Goal: Check status: Check status

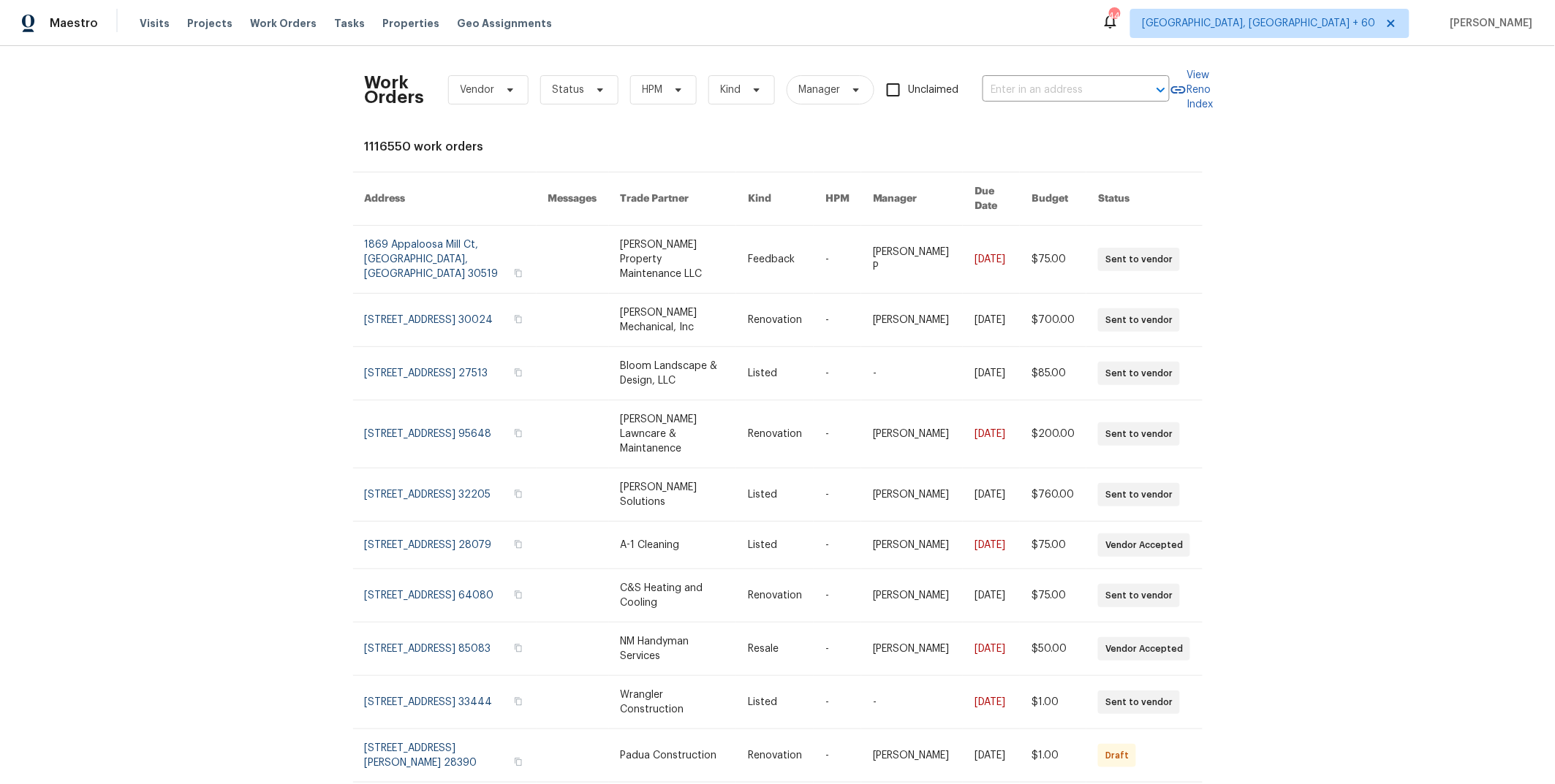
click at [484, 91] on span "Vendor" at bounding box center [477, 89] width 35 height 14
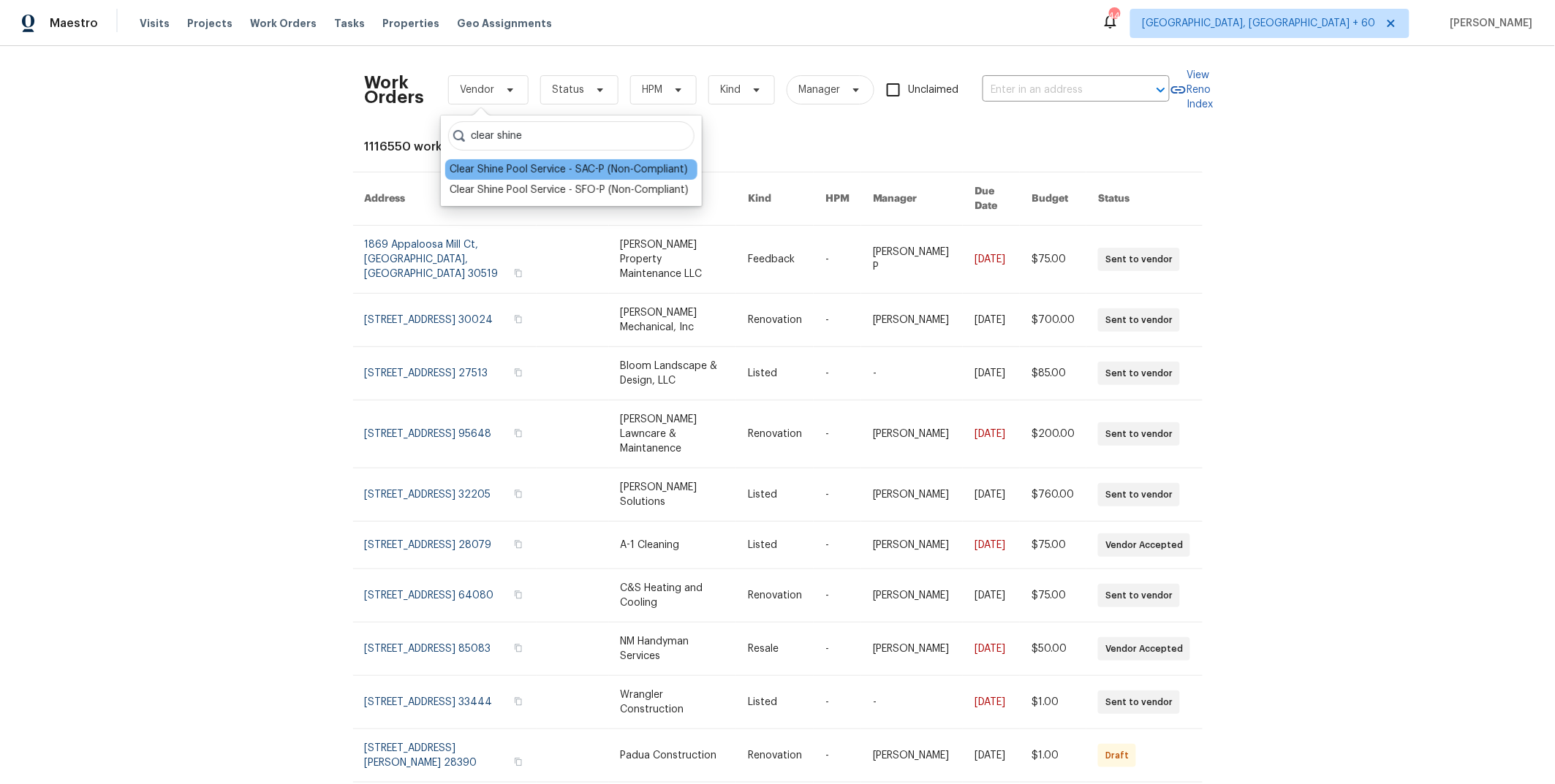
type input "clear shine"
click at [569, 168] on div "Clear Shine Pool Service - SAC-P (Non-Compliant)" at bounding box center [568, 169] width 239 height 14
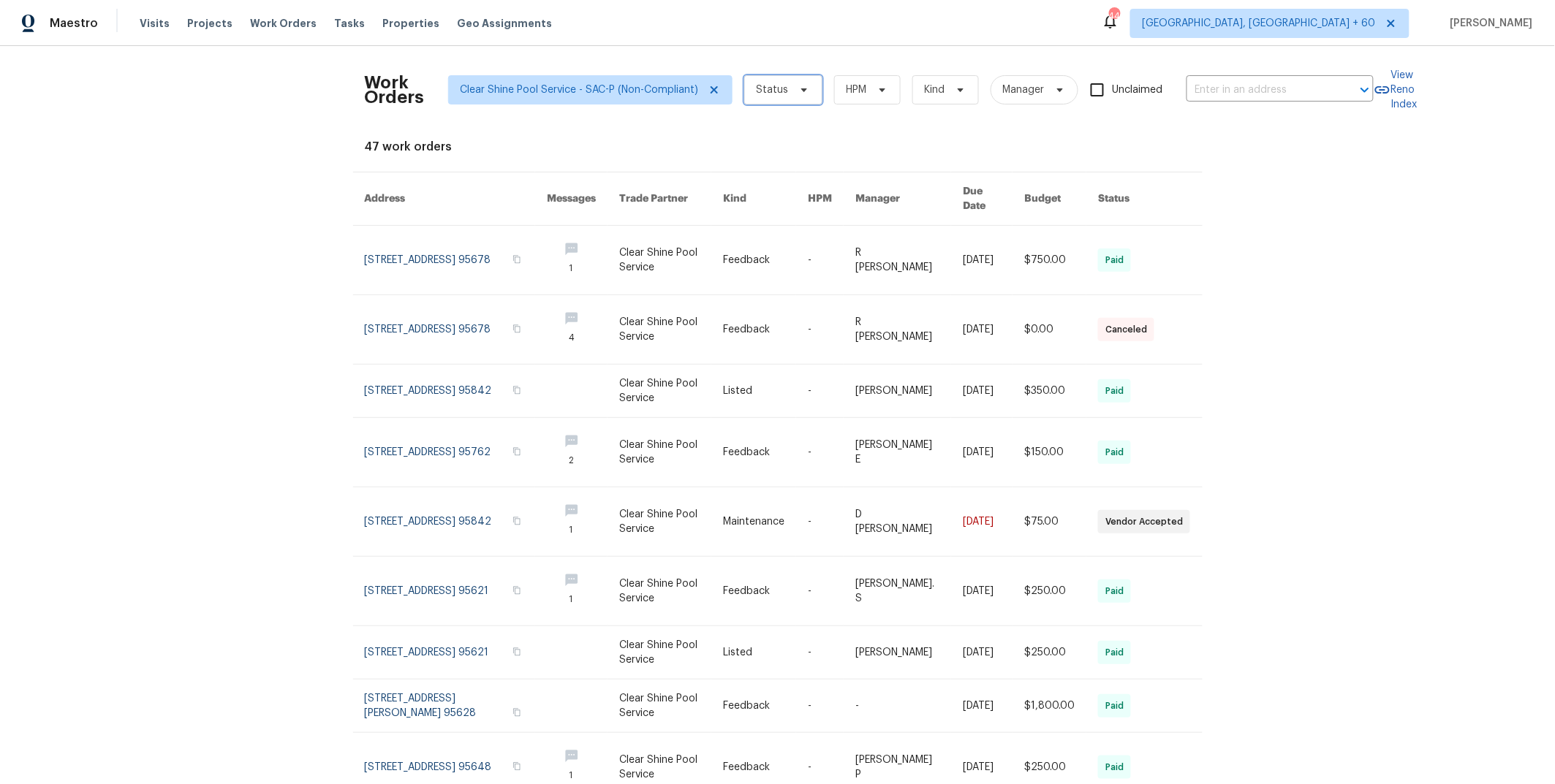
click at [773, 94] on span "Status" at bounding box center [772, 89] width 32 height 14
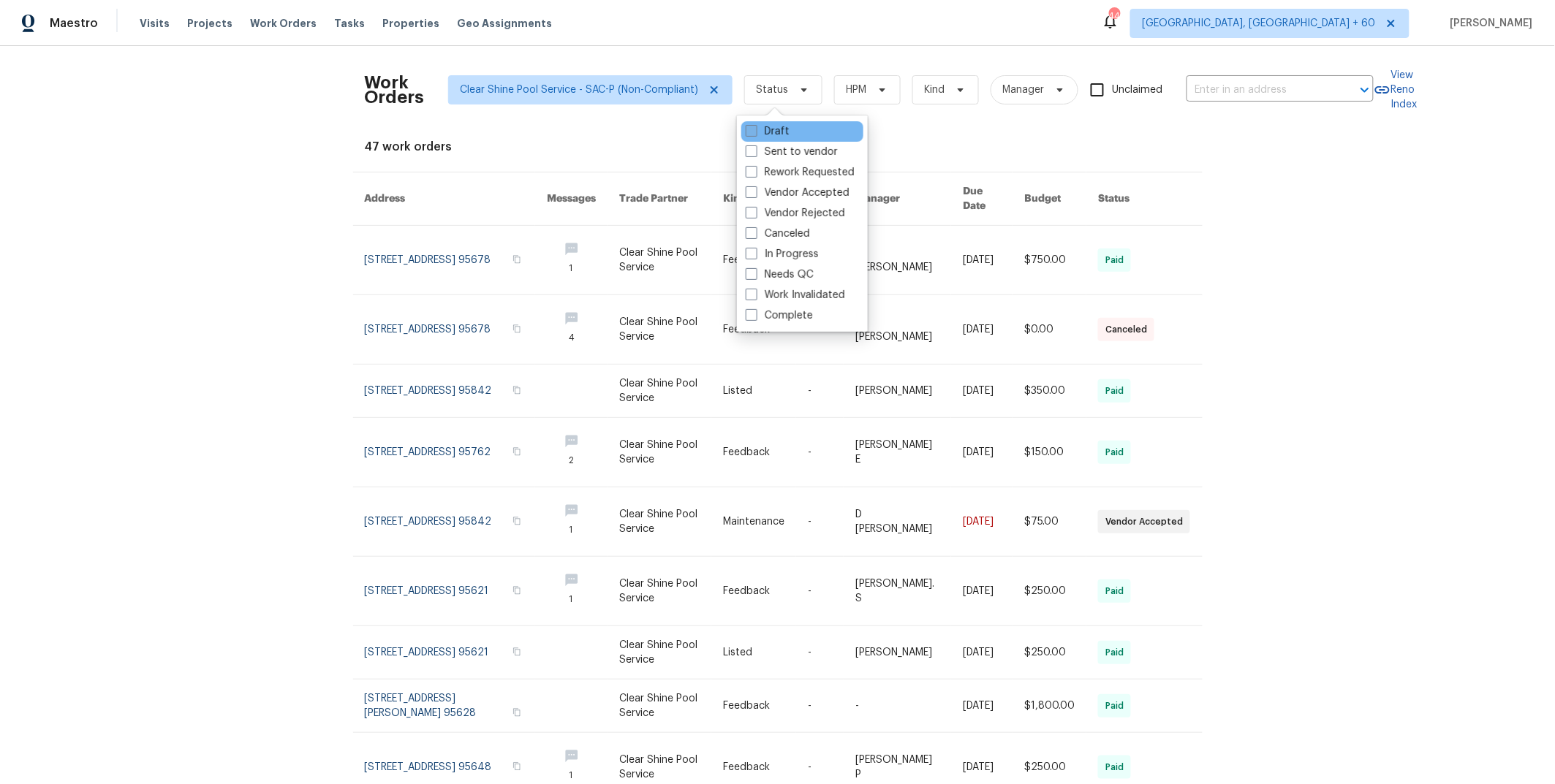
click at [778, 135] on label "Draft" at bounding box center [767, 131] width 44 height 14
click at [756, 134] on input "Draft" at bounding box center [750, 128] width 9 height 9
checkbox input "true"
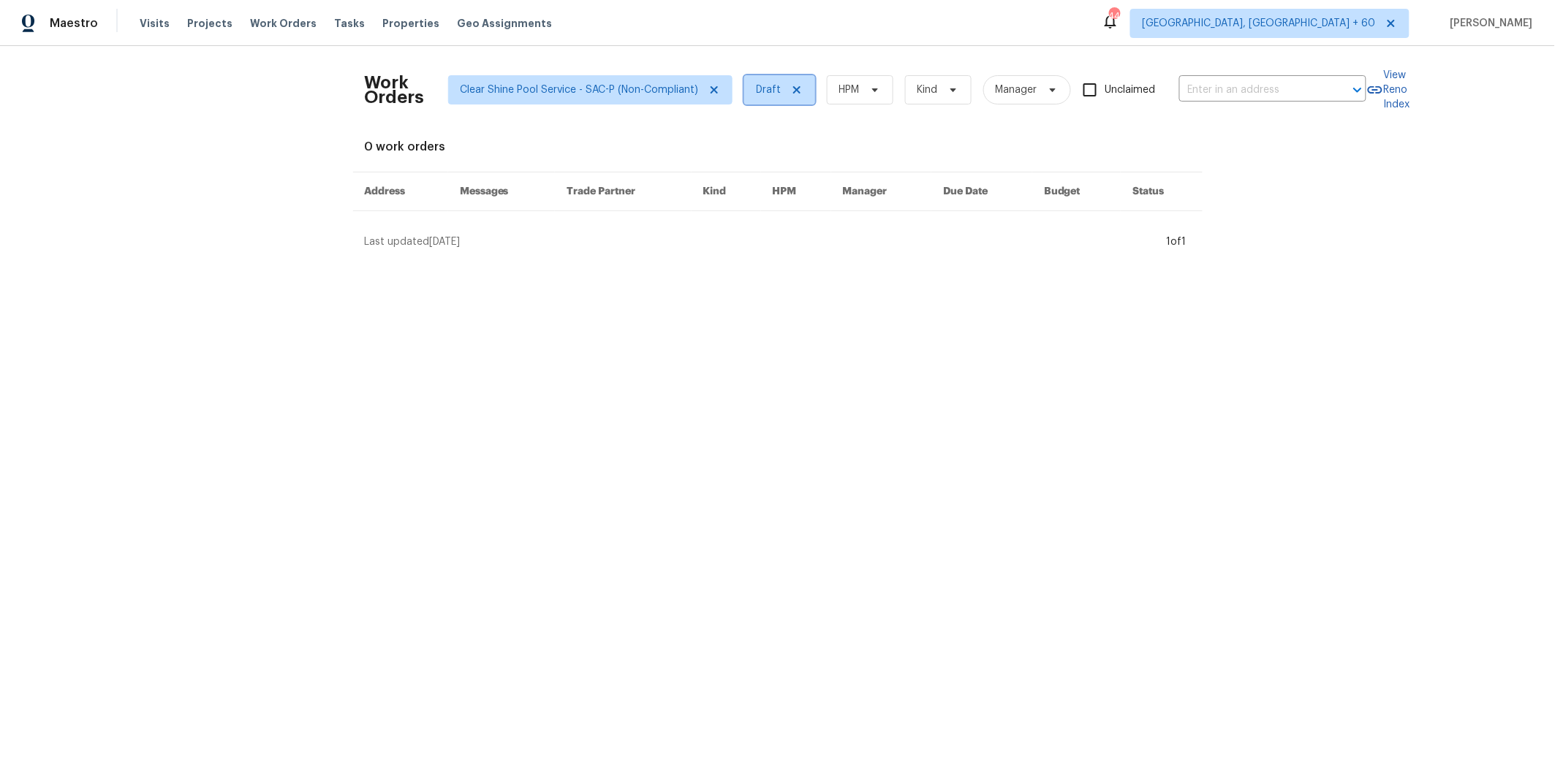
click at [761, 92] on span "Draft" at bounding box center [768, 89] width 24 height 14
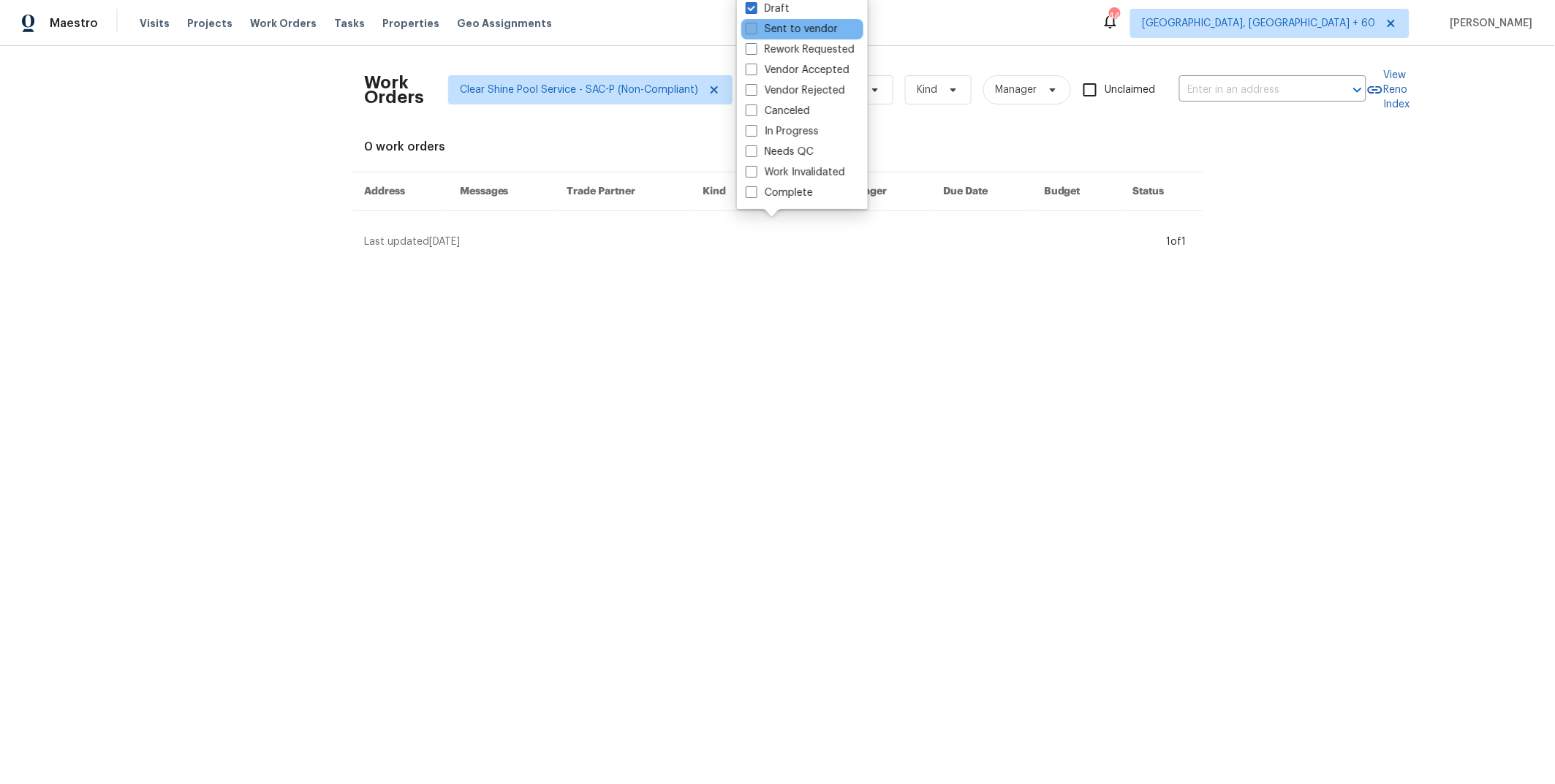
click at [774, 24] on label "Sent to vendor" at bounding box center [791, 29] width 92 height 14
click at [756, 24] on input "Sent to vendor" at bounding box center [750, 26] width 9 height 9
checkbox input "true"
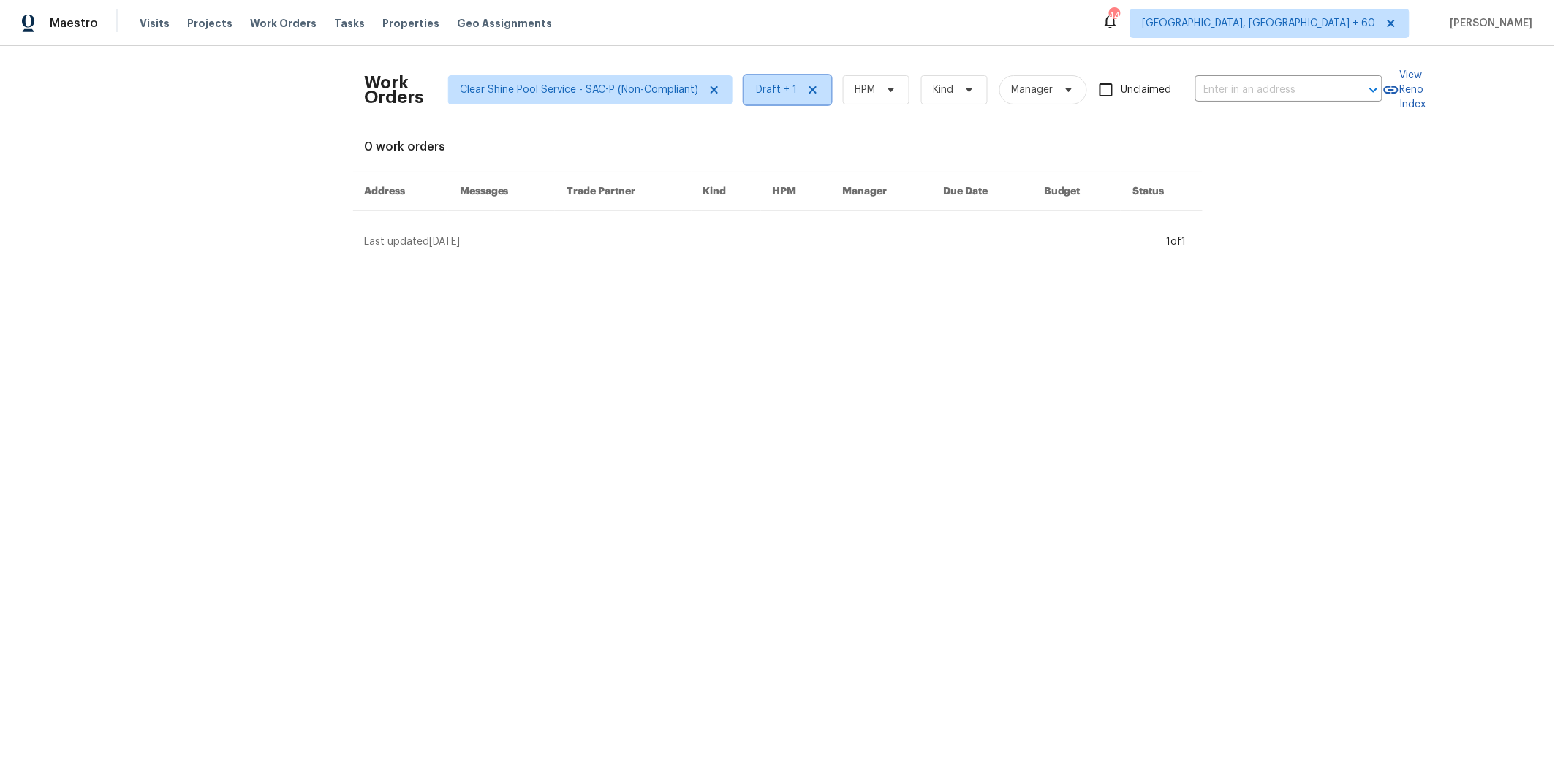
click at [763, 89] on span "Draft + 1" at bounding box center [777, 89] width 41 height 14
click at [1061, 133] on div "Work Orders Clear Shine Pool Service - SAC-P (Non-Compliant) Draft + 1 HPM Kind…" at bounding box center [778, 153] width 826 height 191
